Goal: Task Accomplishment & Management: Manage account settings

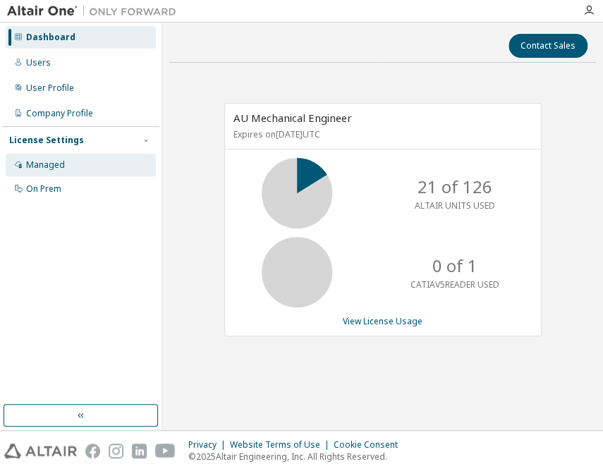
click at [35, 160] on div "Managed" at bounding box center [45, 165] width 39 height 11
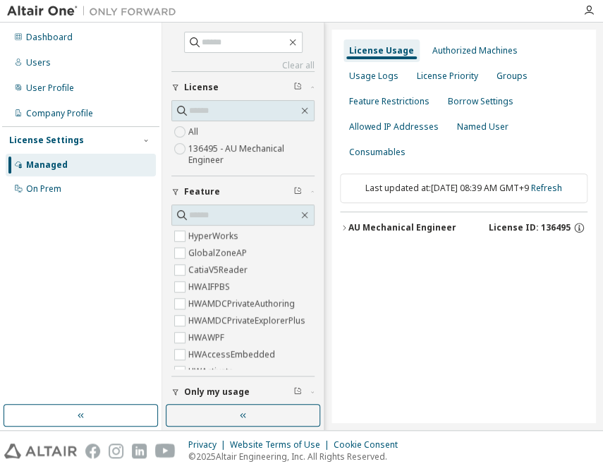
click at [404, 222] on div "AU Mechanical Engineer" at bounding box center [403, 227] width 108 height 11
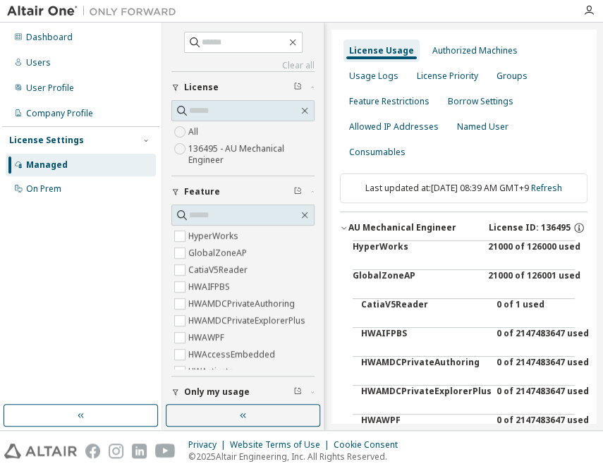
click at [423, 234] on div "AU Mechanical Engineer" at bounding box center [403, 227] width 108 height 11
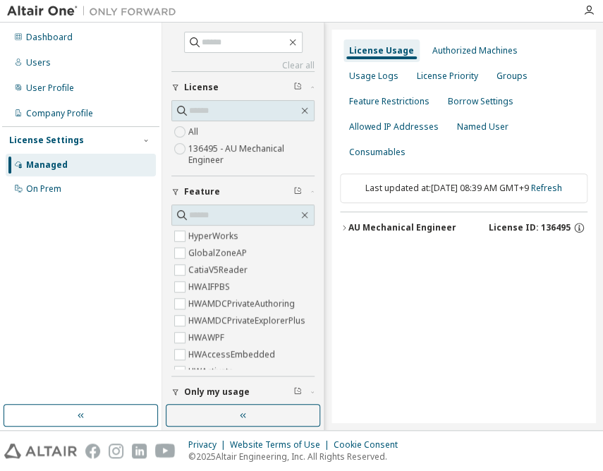
click at [397, 222] on div "AU Mechanical Engineer" at bounding box center [403, 227] width 108 height 11
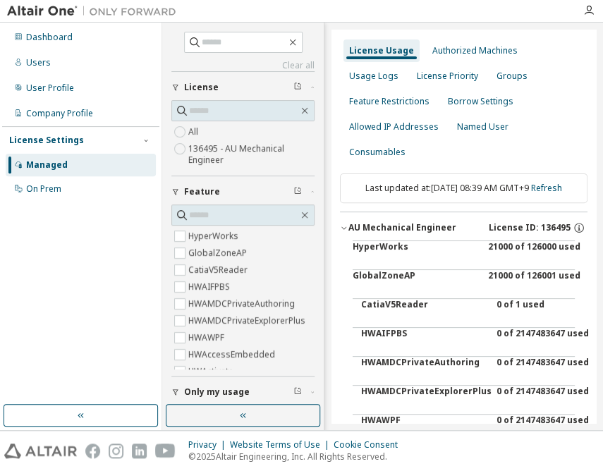
click at [530, 256] on div "21000 of 126000 used" at bounding box center [551, 258] width 127 height 34
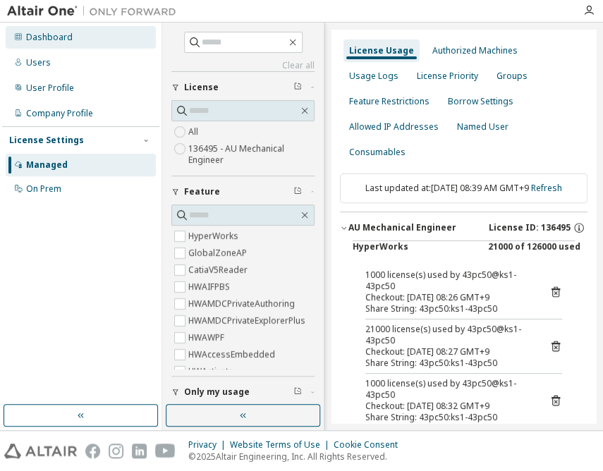
click at [80, 33] on div "Dashboard" at bounding box center [81, 37] width 150 height 23
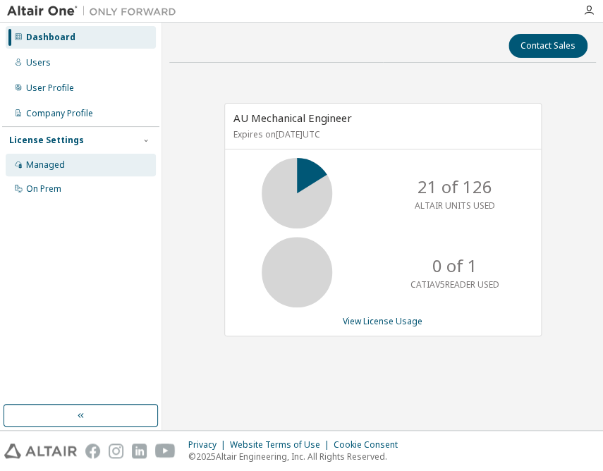
click at [38, 161] on div "Managed" at bounding box center [45, 165] width 39 height 11
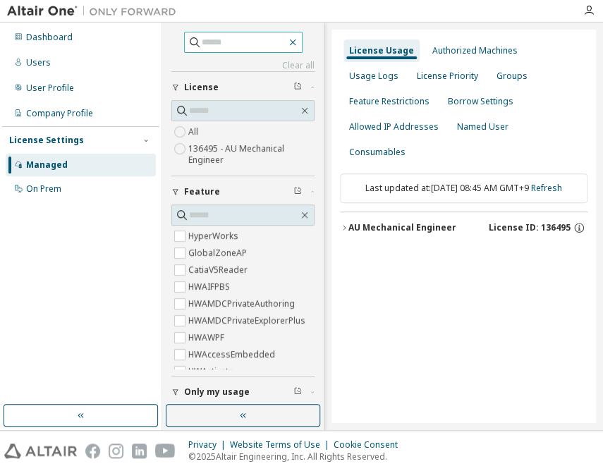
click at [299, 44] on icon "button" at bounding box center [292, 42] width 11 height 11
click at [299, 42] on icon "button" at bounding box center [292, 42] width 11 height 11
drag, startPoint x: 327, startPoint y: 117, endPoint x: 312, endPoint y: 119, distance: 14.9
click at [312, 119] on div "Clear all Collapse on share string Only used licenses Only my usage Feature Hyp…" at bounding box center [382, 227] width 441 height 408
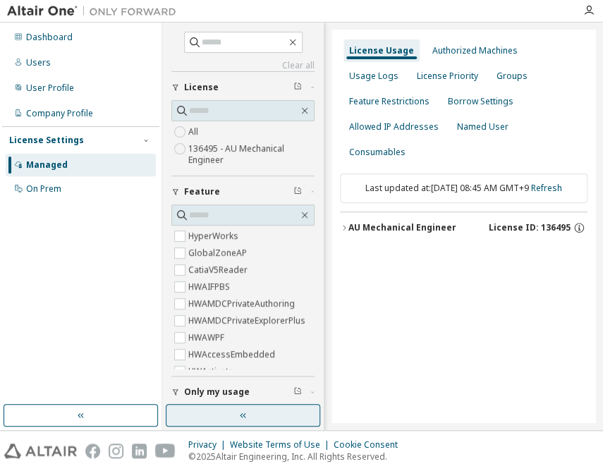
click at [246, 414] on icon "button" at bounding box center [243, 415] width 11 height 11
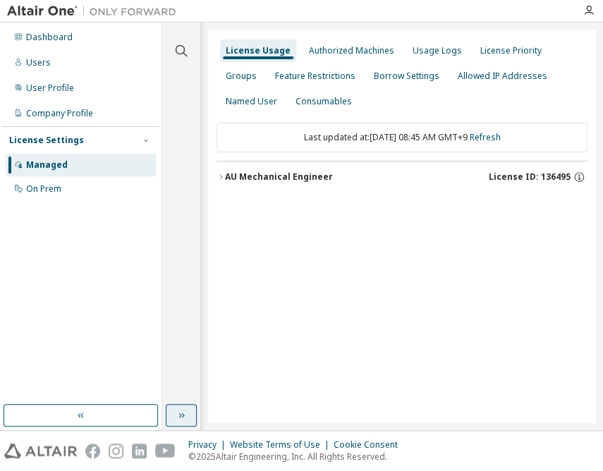
click at [292, 174] on div "AU Mechanical Engineer" at bounding box center [279, 177] width 108 height 11
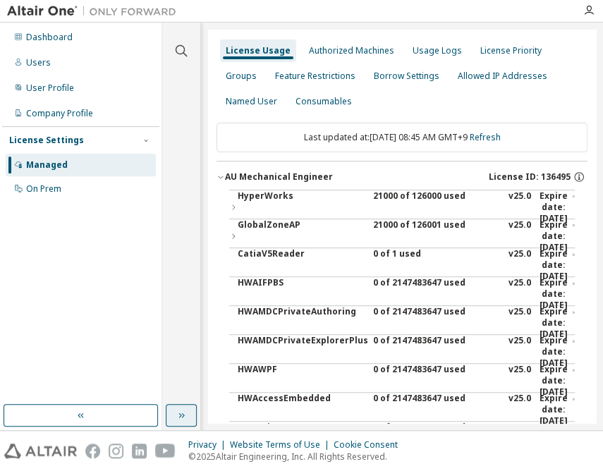
click at [379, 196] on div "21000 of 126000 used" at bounding box center [436, 208] width 127 height 34
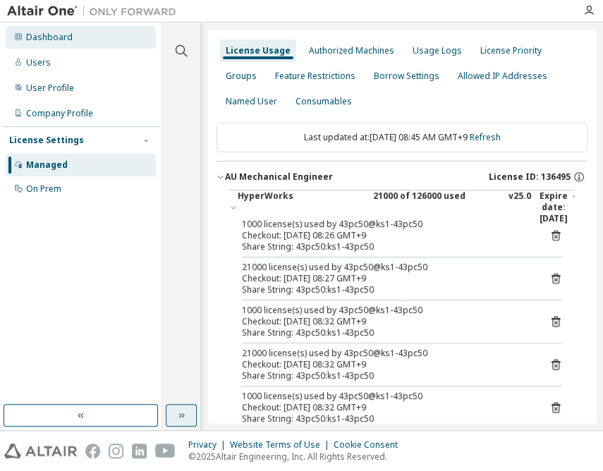
click at [60, 29] on div "Dashboard" at bounding box center [81, 37] width 150 height 23
